Goal: Information Seeking & Learning: Find specific fact

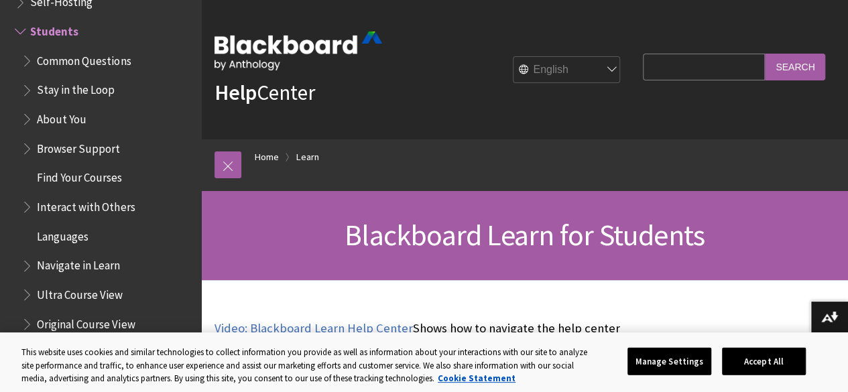
click at [685, 60] on input "Search Query" at bounding box center [704, 67] width 122 height 26
type input "[PERSON_NAME]"
click at [765, 54] on input "Search" at bounding box center [795, 67] width 60 height 26
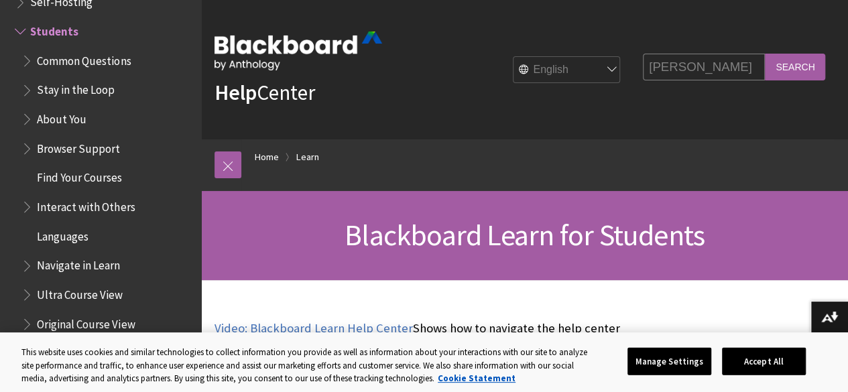
click at [813, 58] on input "Search" at bounding box center [795, 67] width 60 height 26
click at [794, 68] on input "Search" at bounding box center [795, 67] width 60 height 26
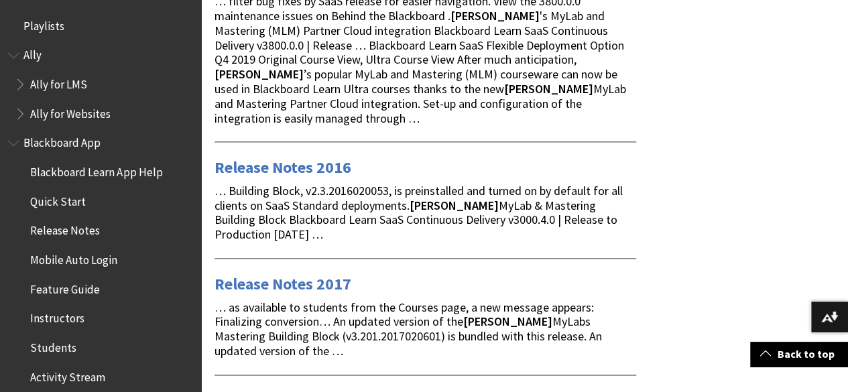
scroll to position [859, 0]
